Goal: Transaction & Acquisition: Purchase product/service

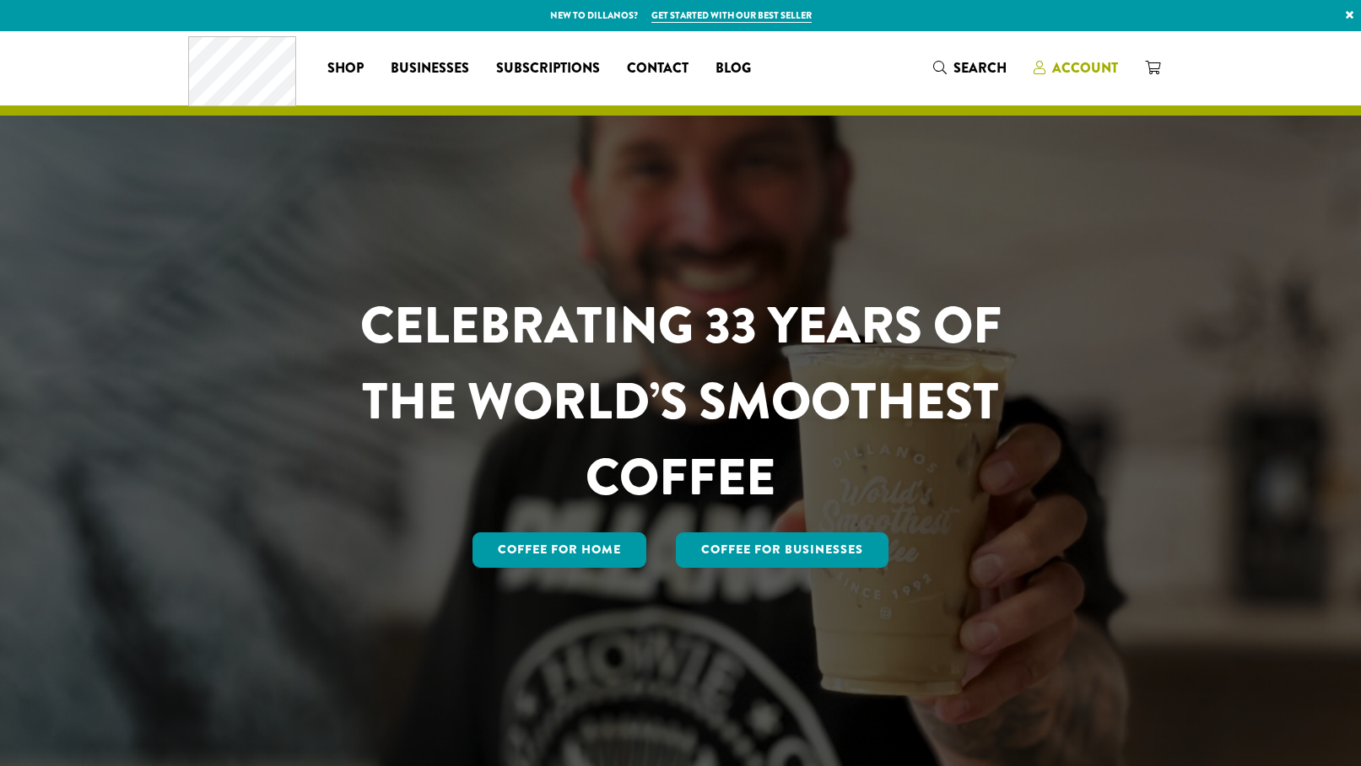
click at [1075, 73] on span "Account" at bounding box center [1085, 67] width 66 height 19
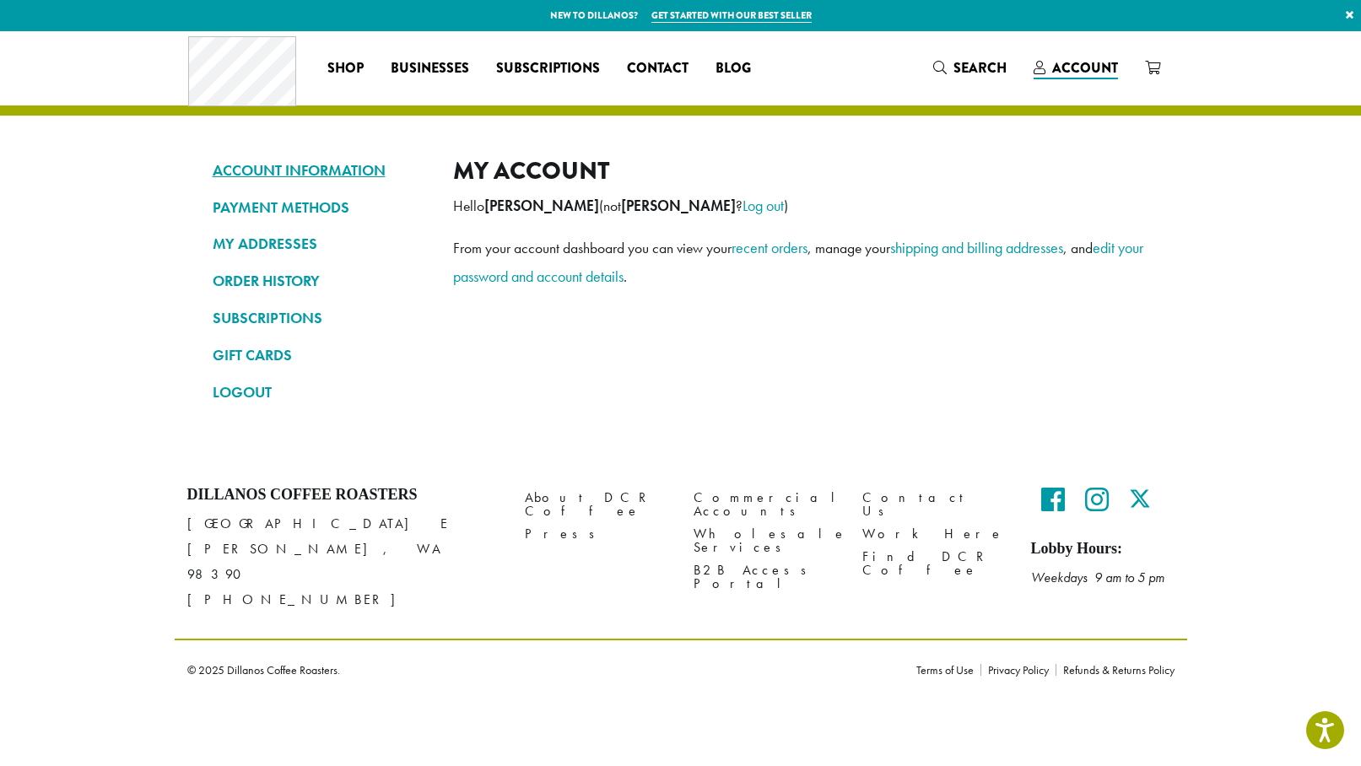
click at [292, 170] on link "ACCOUNT INFORMATION" at bounding box center [320, 170] width 215 height 29
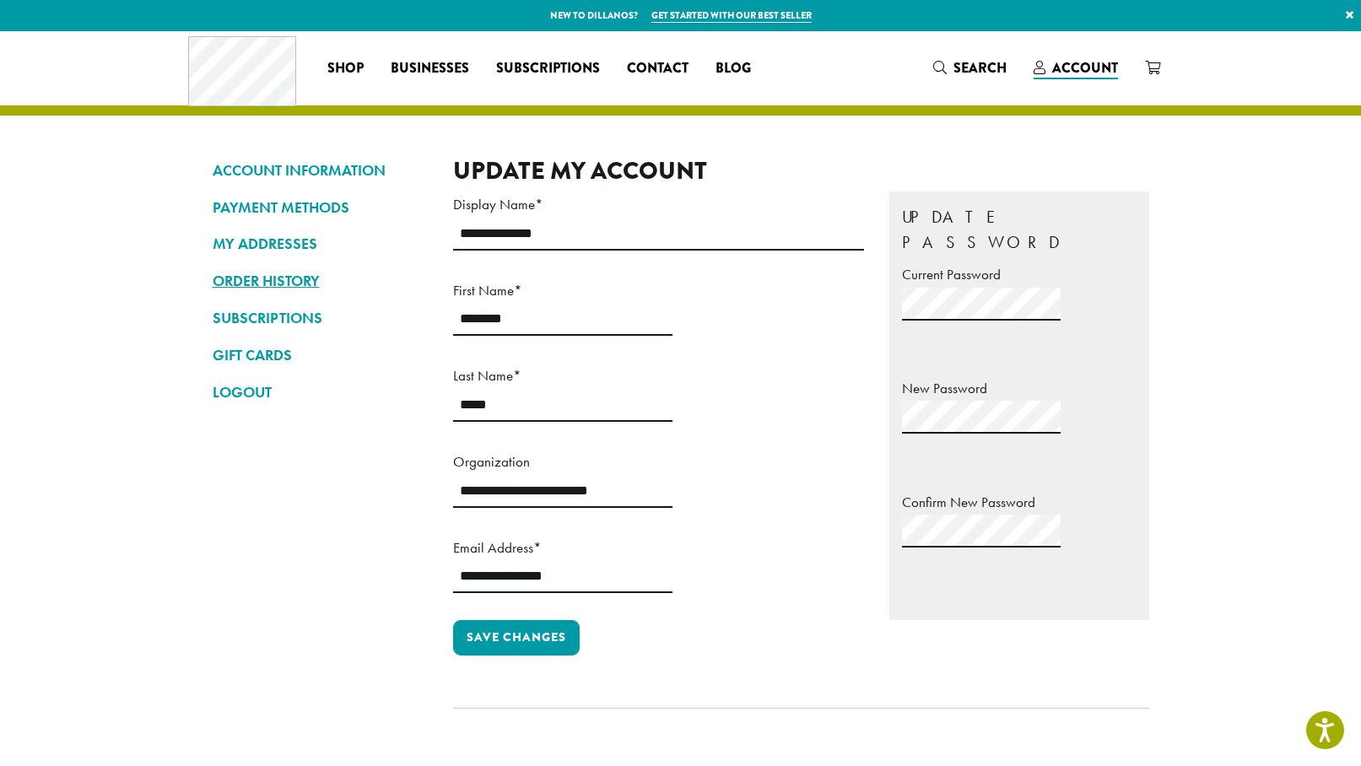
click at [277, 275] on link "ORDER HISTORY" at bounding box center [320, 281] width 215 height 29
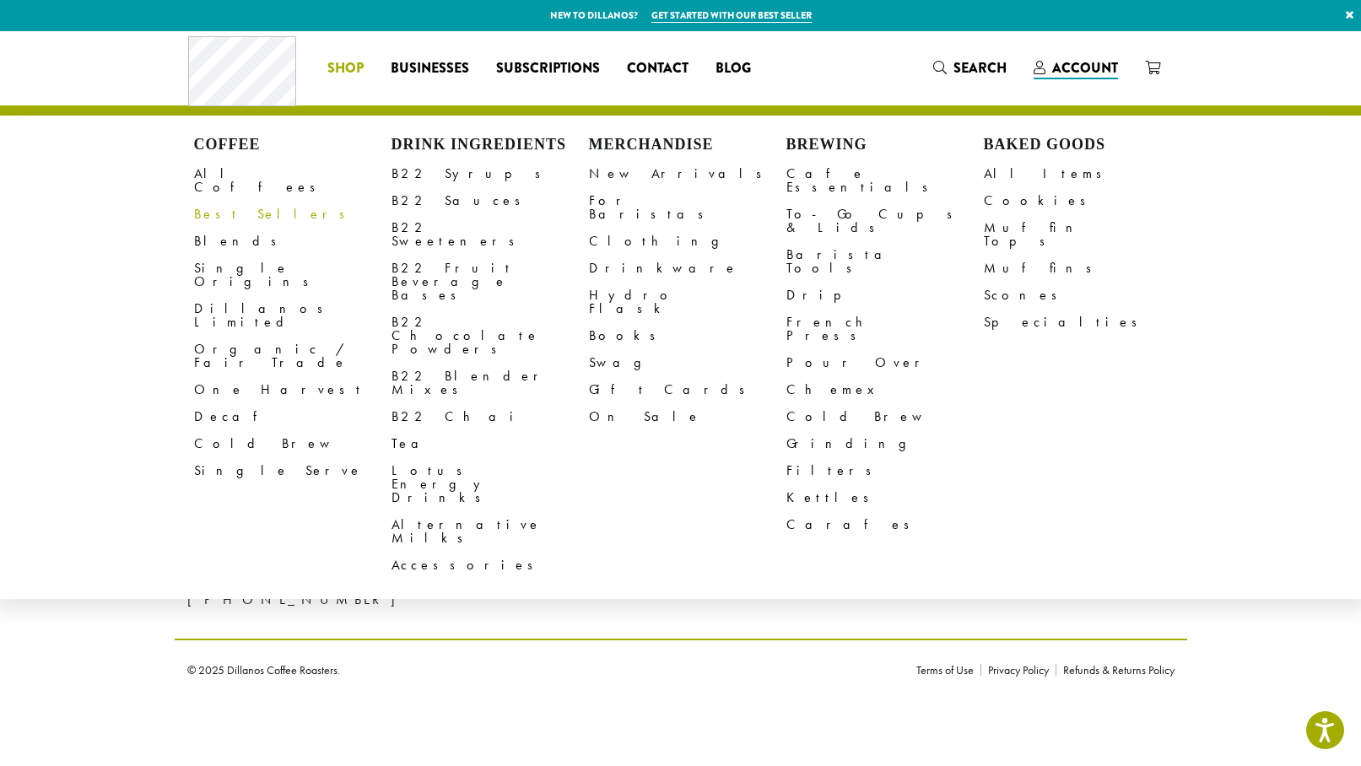
click at [359, 77] on li "Coffee All Coffees Best Sellers Blends Single Origins Dillanos Limited Organic …" at bounding box center [345, 68] width 63 height 27
click at [429, 233] on link "B22 Sweeteners" at bounding box center [489, 234] width 197 height 40
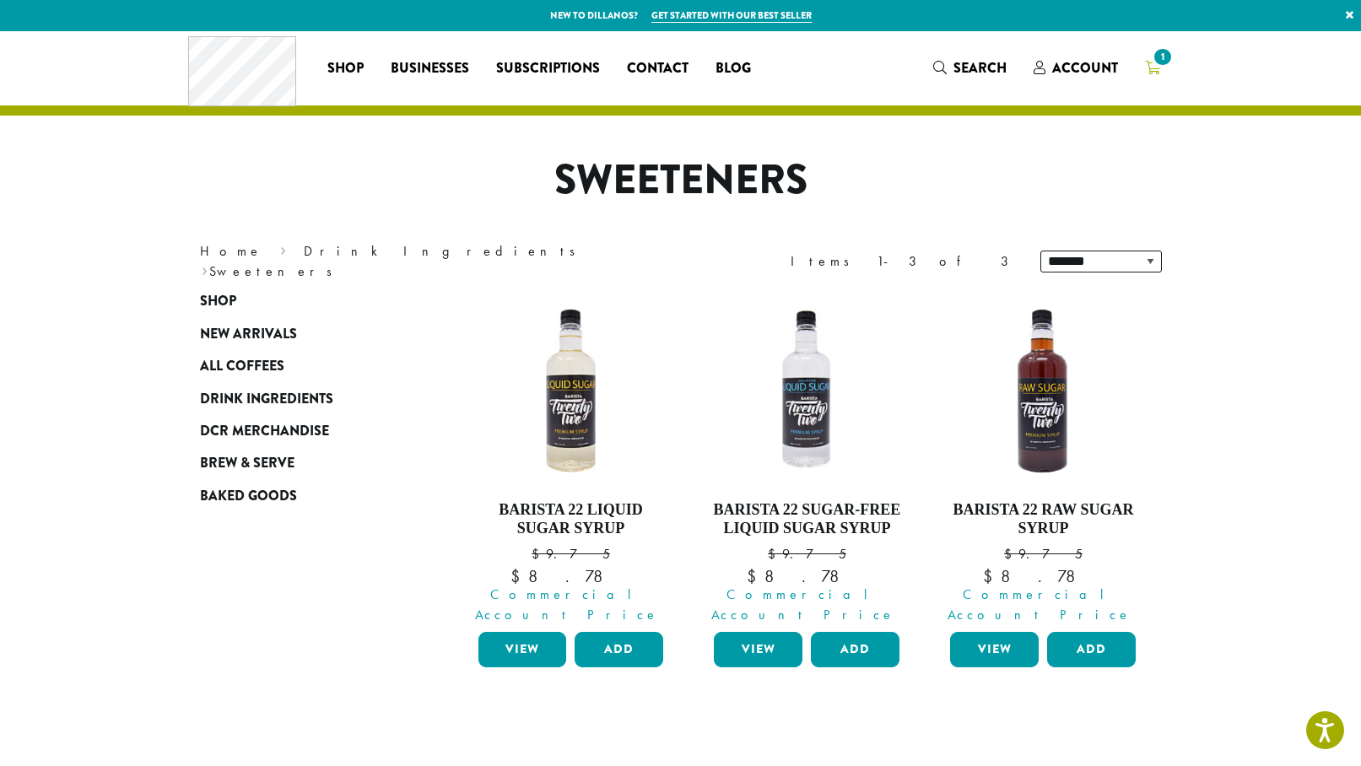
click at [1153, 73] on icon "1" at bounding box center [1152, 67] width 15 height 13
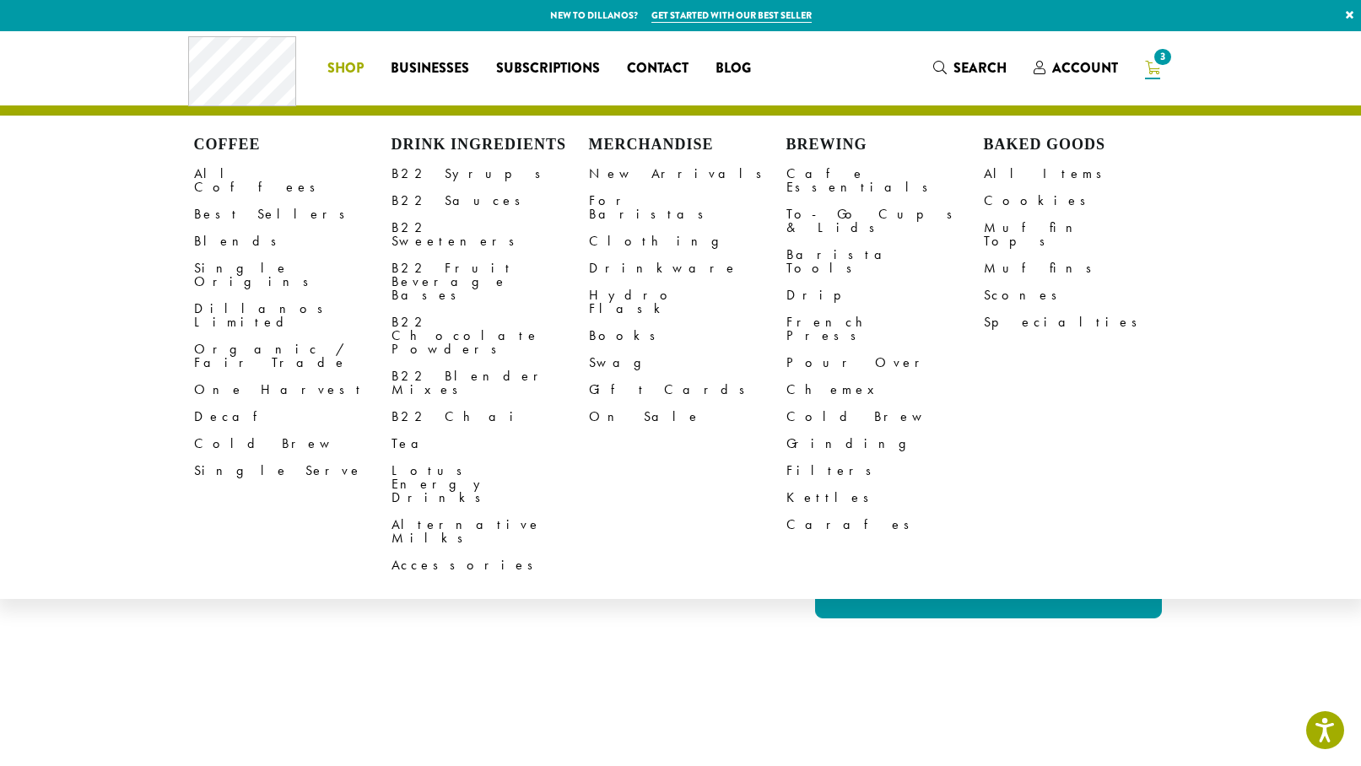
click at [342, 75] on li "Coffee All Coffees Best Sellers Blends Single Origins Dillanos Limited Organic …" at bounding box center [345, 68] width 63 height 27
